Goal: Task Accomplishment & Management: Manage account settings

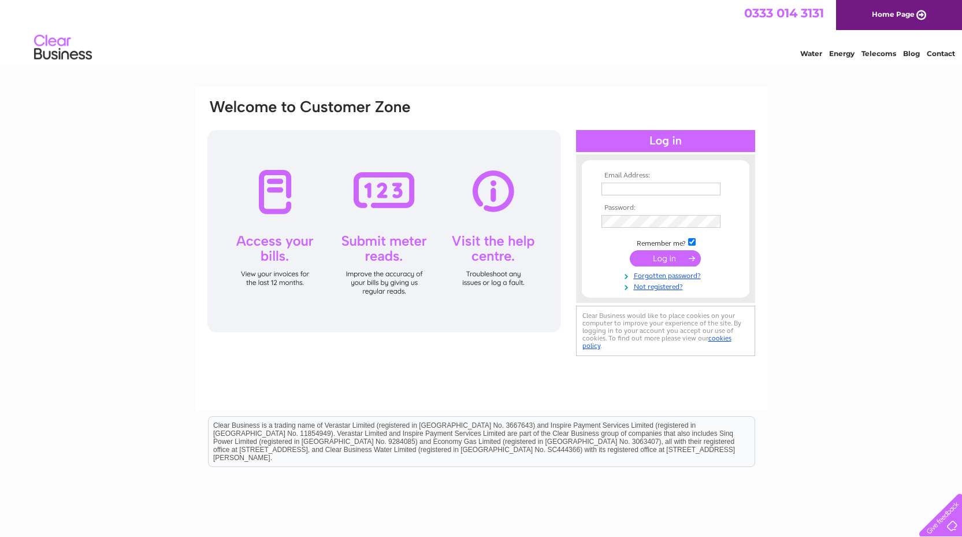
type input "accounts@forrester-boyd.co.uk"
click at [649, 259] on input "submit" at bounding box center [664, 258] width 71 height 16
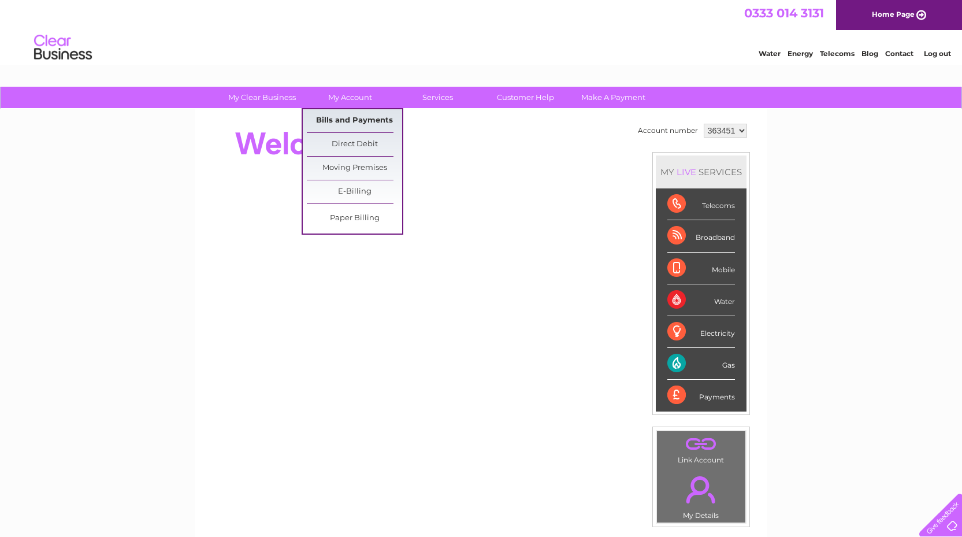
click at [352, 122] on link "Bills and Payments" at bounding box center [354, 120] width 95 height 23
